Goal: Task Accomplishment & Management: Manage account settings

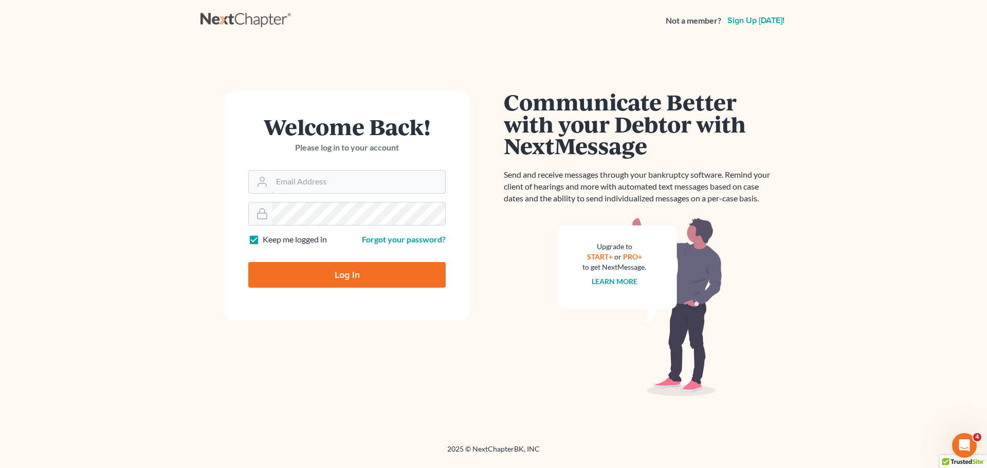
type input "[PERSON_NAME][EMAIL_ADDRESS][DOMAIN_NAME]"
click at [343, 275] on input "Log In" at bounding box center [346, 275] width 197 height 26
type input "Thinking..."
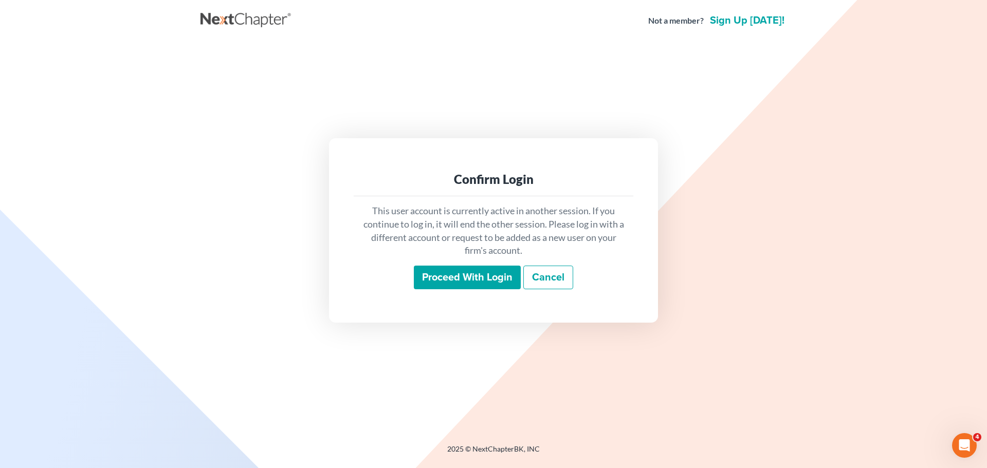
click at [465, 282] on input "Proceed with login" at bounding box center [467, 278] width 107 height 24
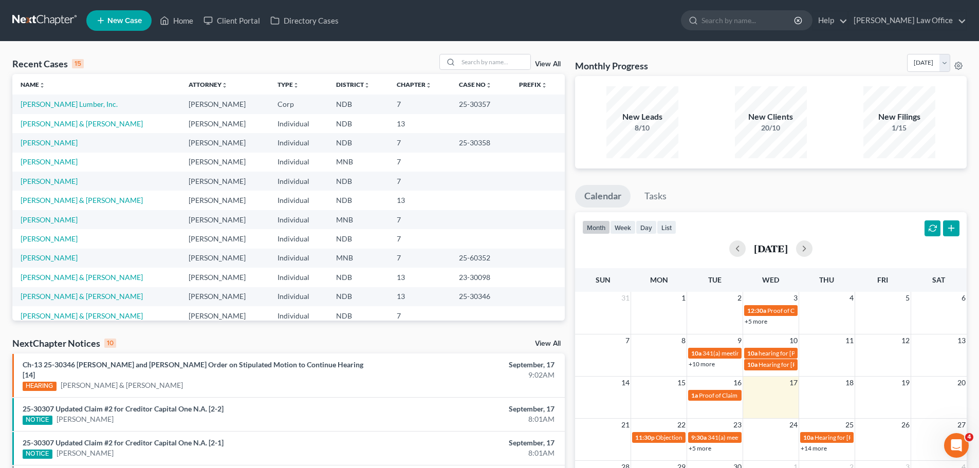
click at [888, 184] on div "Monthly Progress Bankruptcy Bankruptcy [DATE] [DATE] [DATE] [DATE] [DATE] [DATE…" at bounding box center [771, 386] width 402 height 665
click at [49, 219] on link "[PERSON_NAME]" at bounding box center [49, 219] width 57 height 9
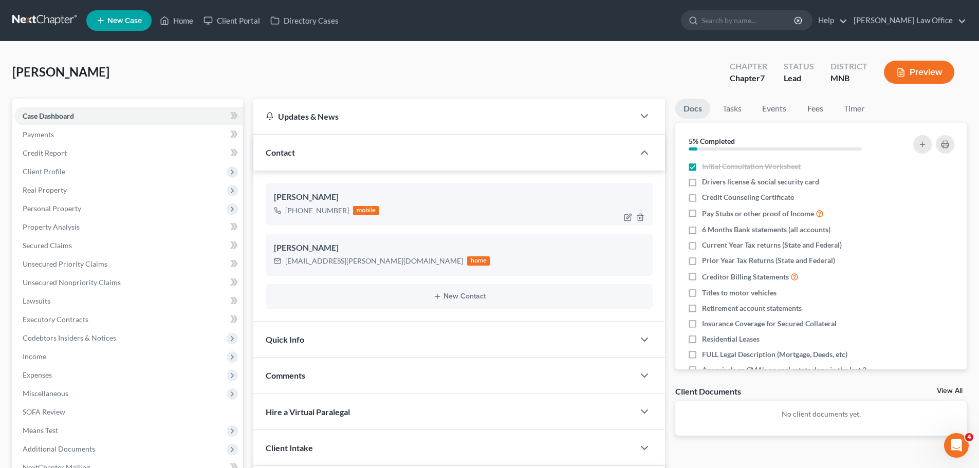
scroll to position [380, 0]
click at [41, 171] on span "Client Profile" at bounding box center [44, 171] width 43 height 9
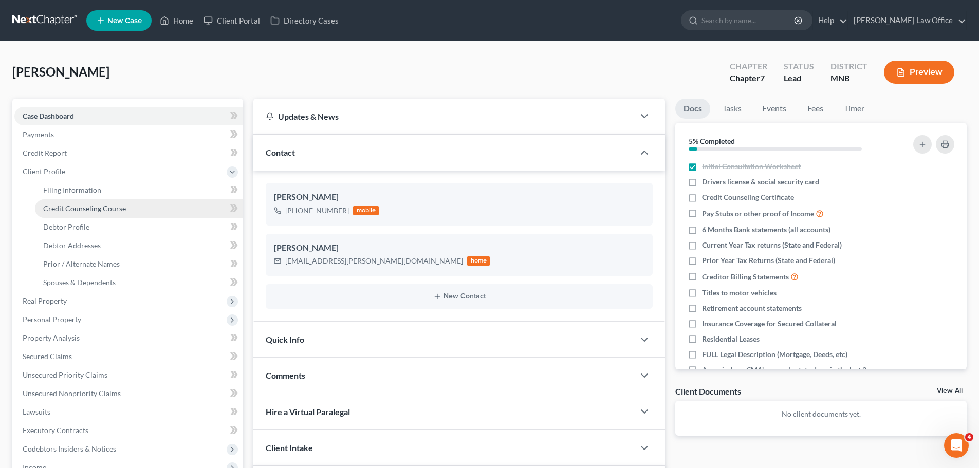
click at [80, 207] on span "Credit Counseling Course" at bounding box center [84, 208] width 83 height 9
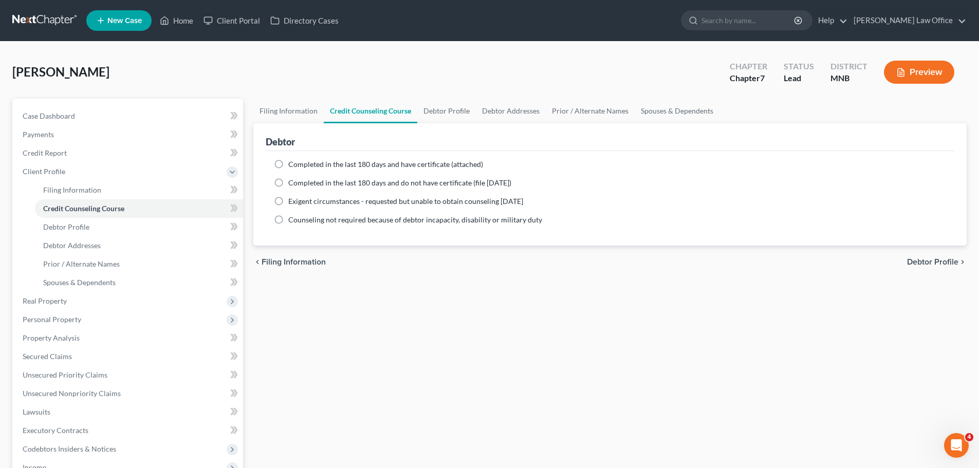
click at [288, 166] on label "Completed in the last 180 days and have certificate (attached)" at bounding box center [385, 164] width 195 height 10
click at [293, 166] on input "Completed in the last 180 days and have certificate (attached)" at bounding box center [296, 162] width 7 height 7
radio input "true"
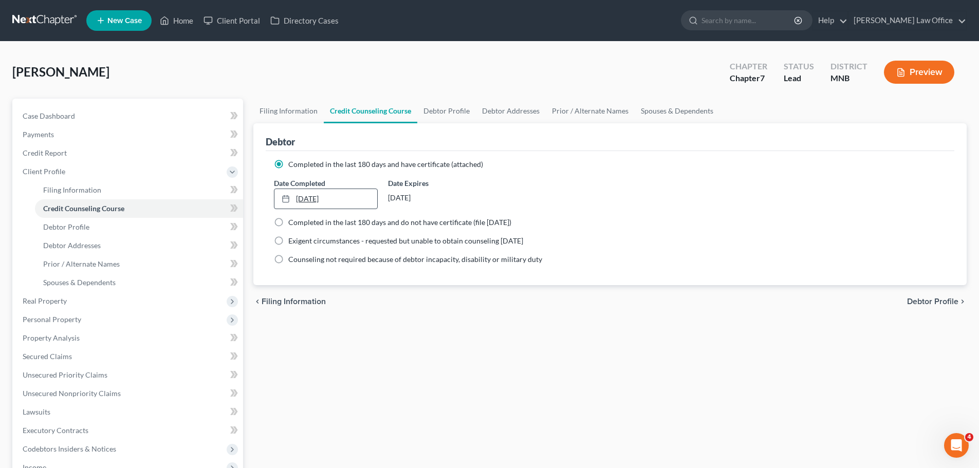
type input "[DATE]"
click at [314, 204] on link "[DATE]" at bounding box center [326, 199] width 102 height 20
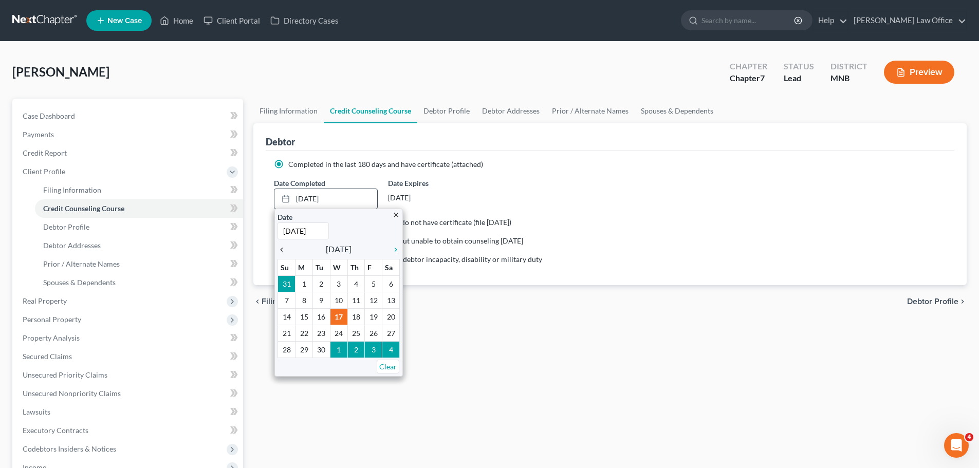
click at [283, 249] on icon "chevron_left" at bounding box center [284, 250] width 13 height 8
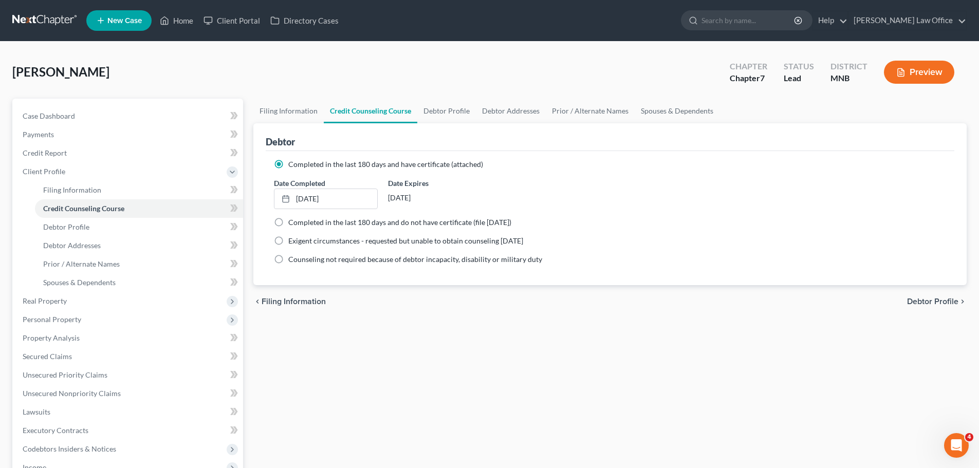
click at [794, 377] on div "Filing Information Credit Counseling Course Debtor Profile Debtor Addresses Pri…" at bounding box center [610, 377] width 724 height 557
click at [51, 168] on span "Client Profile" at bounding box center [44, 171] width 43 height 9
click at [54, 209] on span "Personal Property" at bounding box center [52, 208] width 59 height 9
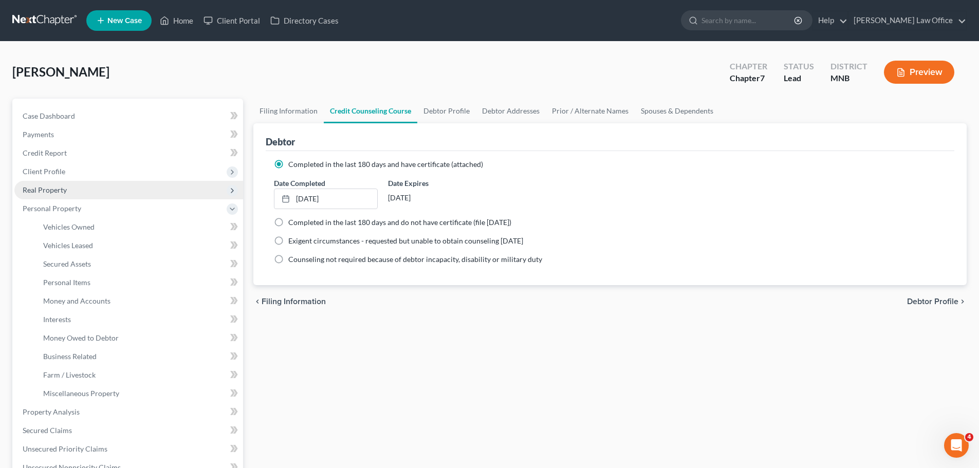
click at [43, 184] on span "Real Property" at bounding box center [128, 190] width 229 height 19
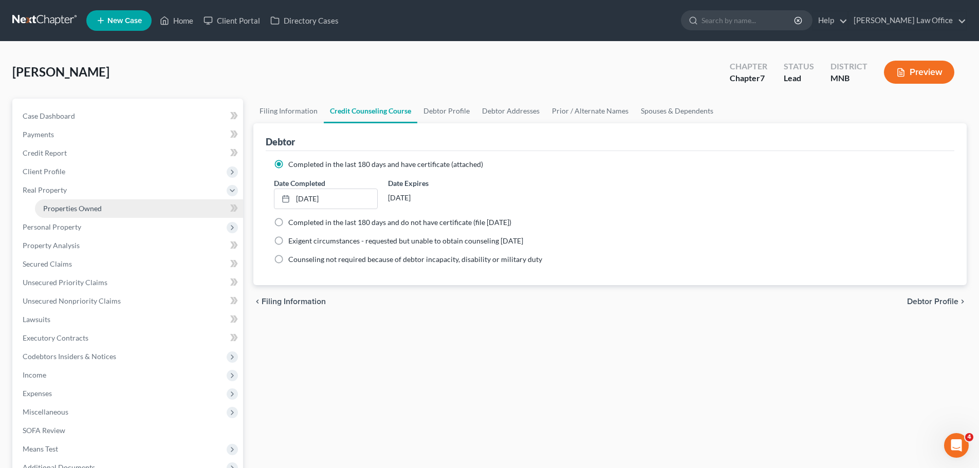
click at [79, 208] on span "Properties Owned" at bounding box center [72, 208] width 59 height 9
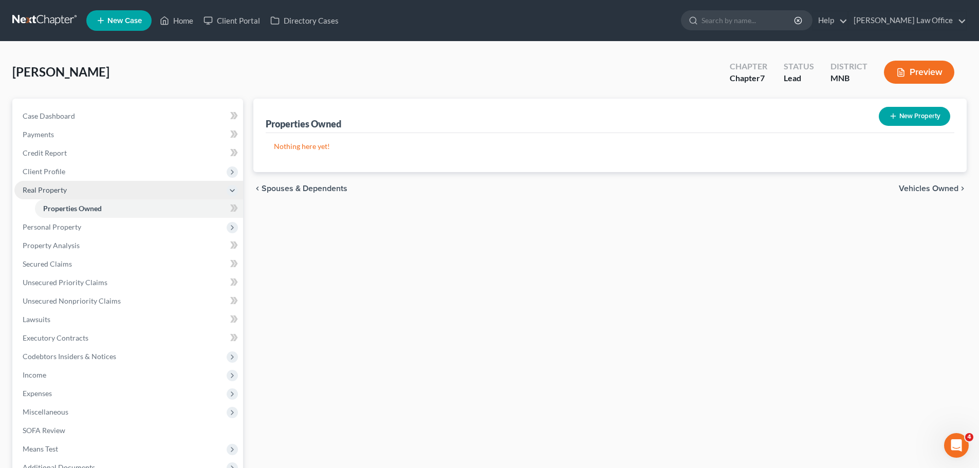
click at [54, 190] on span "Real Property" at bounding box center [45, 190] width 44 height 9
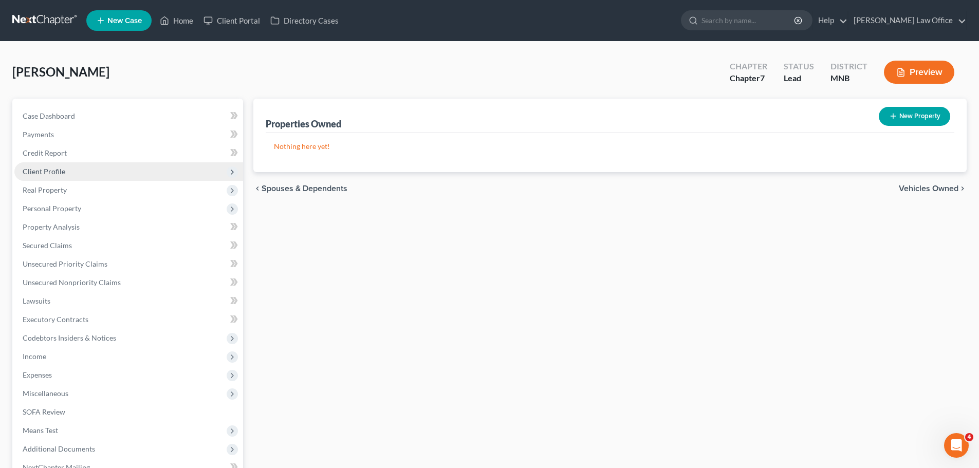
click at [49, 162] on span "Client Profile" at bounding box center [128, 171] width 229 height 19
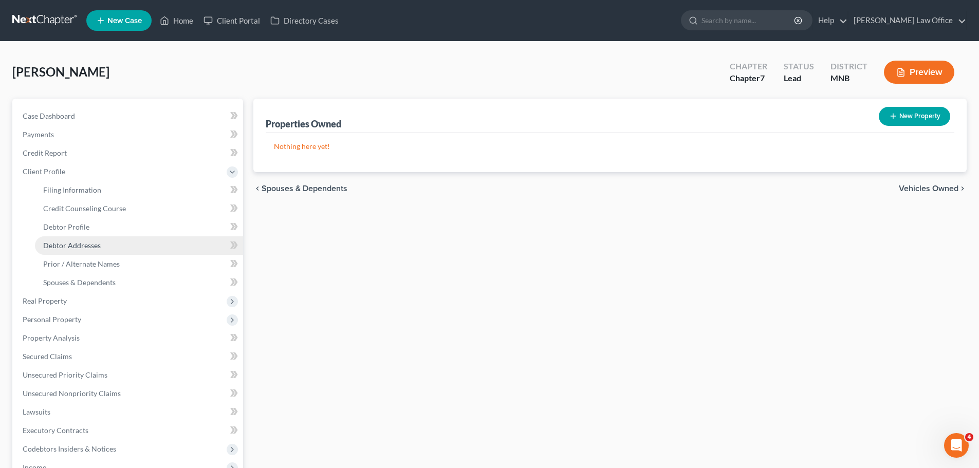
click at [86, 239] on link "Debtor Addresses" at bounding box center [139, 245] width 208 height 19
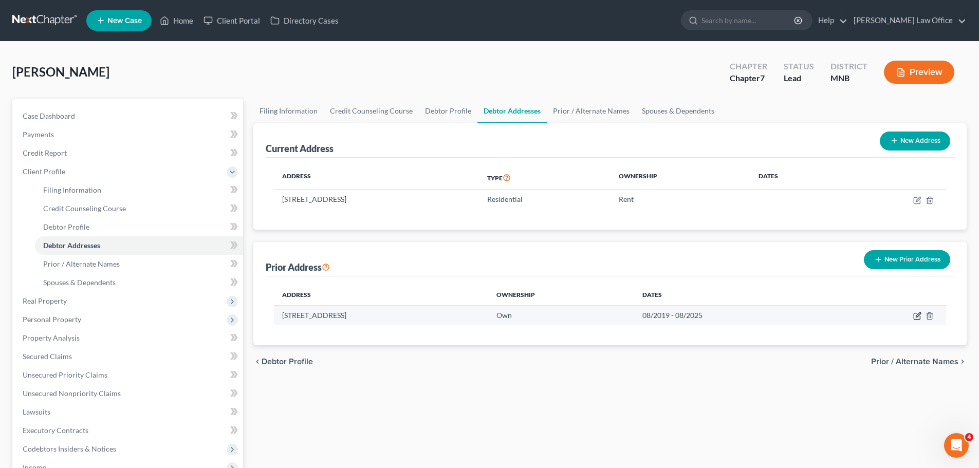
click at [918, 317] on icon "button" at bounding box center [918, 316] width 8 height 8
select select "24"
select select "12"
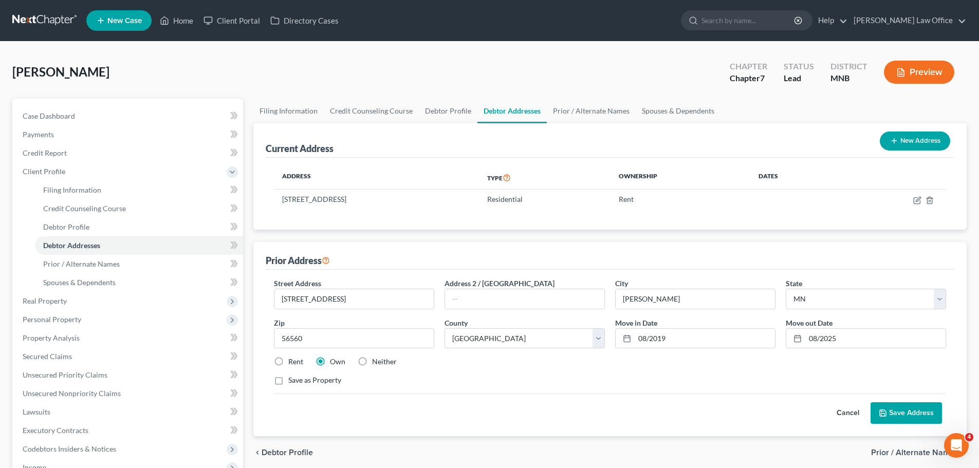
click at [372, 360] on label "Neither" at bounding box center [384, 362] width 25 height 10
click at [376, 360] on input "Neither" at bounding box center [379, 360] width 7 height 7
radio input "true"
click at [896, 410] on button "Save Address" at bounding box center [906, 414] width 71 height 22
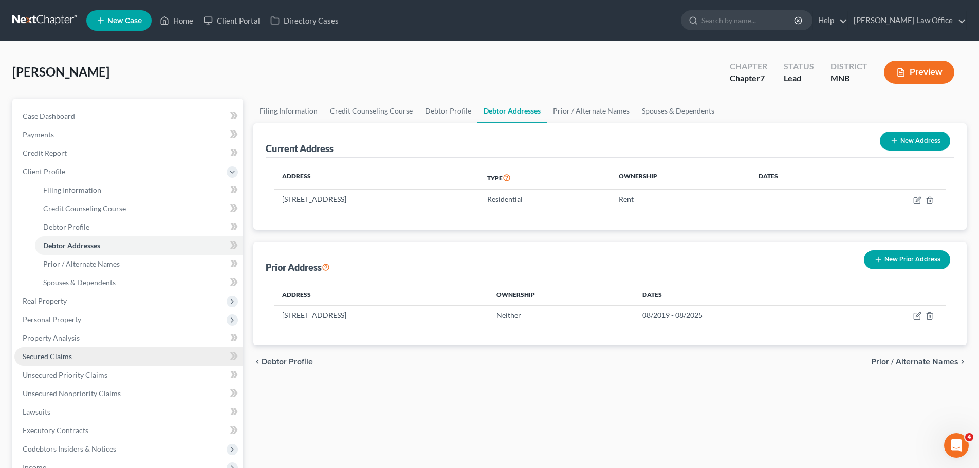
click at [53, 353] on span "Secured Claims" at bounding box center [47, 356] width 49 height 9
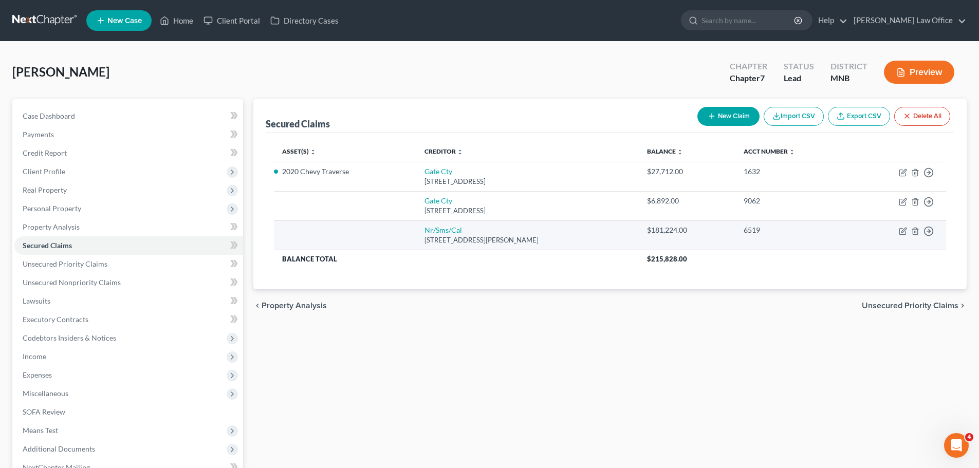
click at [447, 240] on div "[STREET_ADDRESS][PERSON_NAME]" at bounding box center [528, 240] width 207 height 10
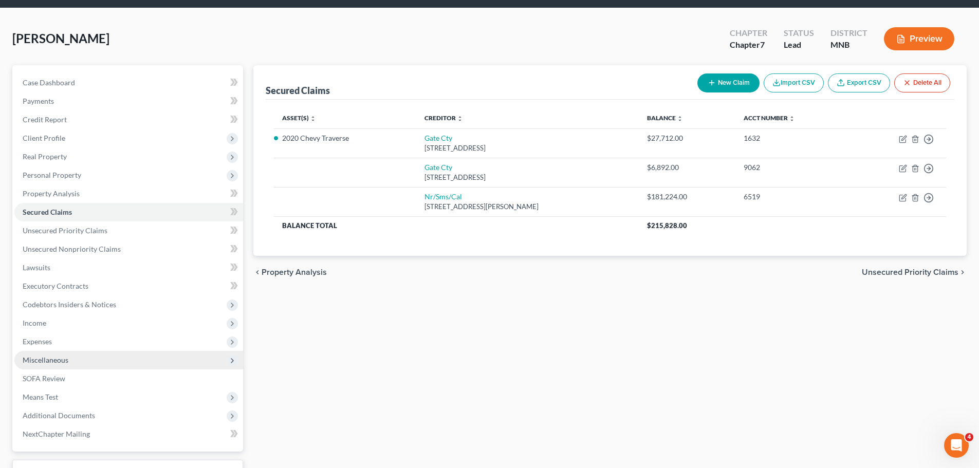
scroll to position [51, 0]
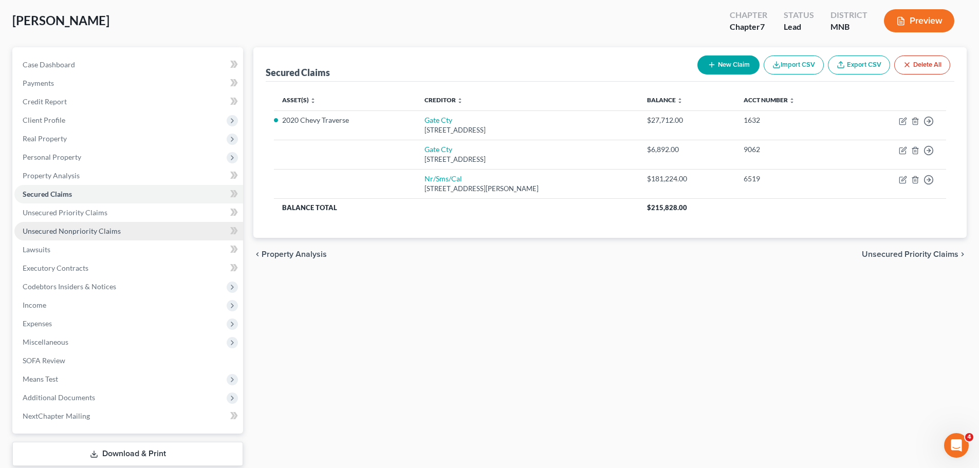
click at [56, 229] on span "Unsecured Nonpriority Claims" at bounding box center [72, 231] width 98 height 9
